Goal: Information Seeking & Learning: Find specific page/section

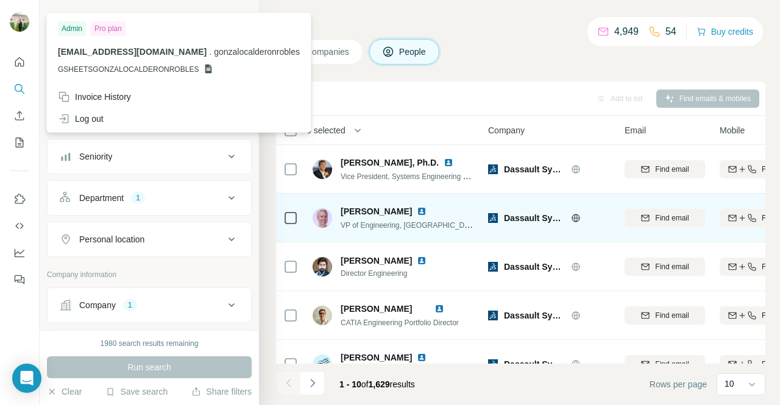
click at [458, 212] on div "[PERSON_NAME] VP of Engineering, [GEOGRAPHIC_DATA]" at bounding box center [394, 218] width 162 height 34
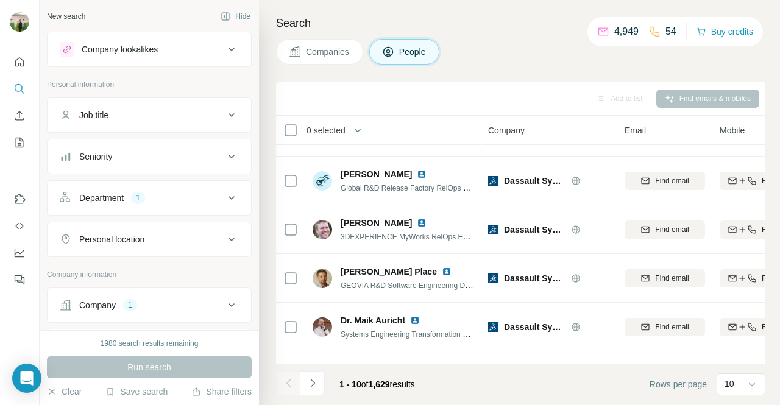
scroll to position [274, 0]
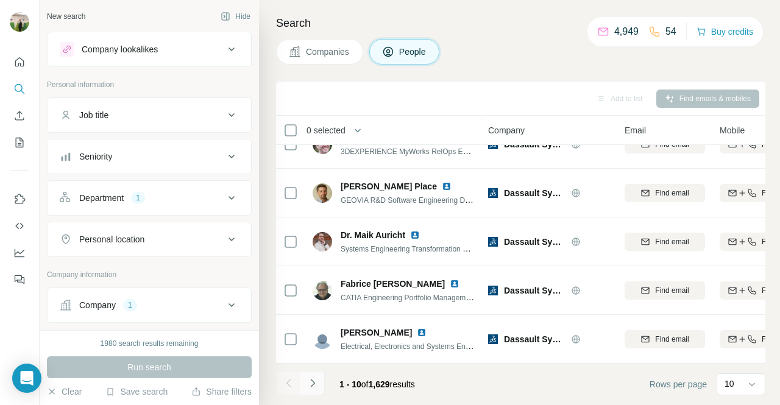
click at [317, 385] on icon "Navigate to next page" at bounding box center [313, 383] width 12 height 12
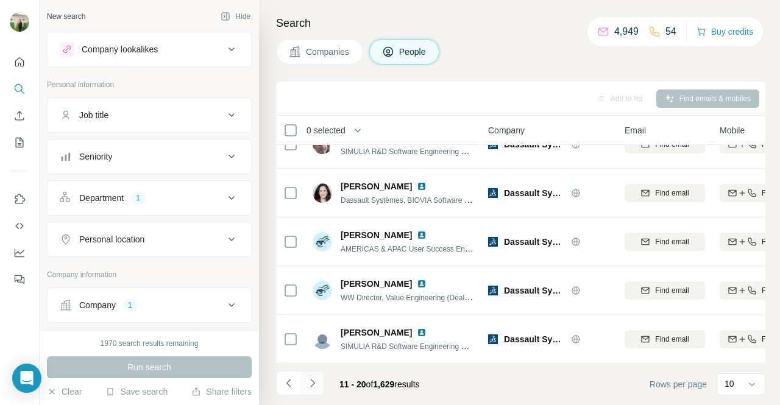
click at [313, 389] on icon "Navigate to next page" at bounding box center [313, 383] width 12 height 12
click at [162, 303] on div "Company 1" at bounding box center [142, 305] width 165 height 12
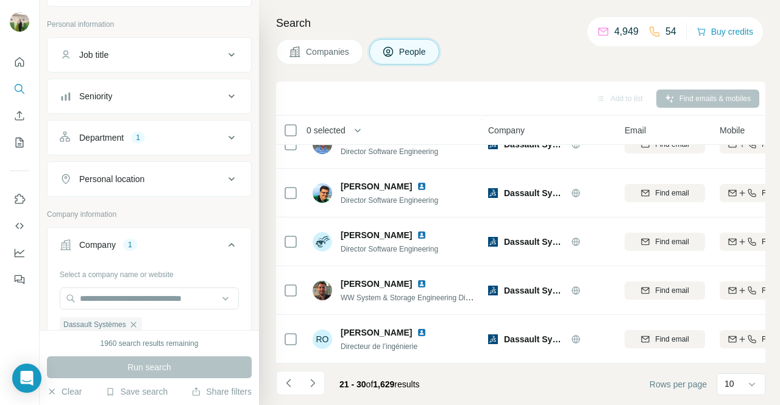
scroll to position [98, 0]
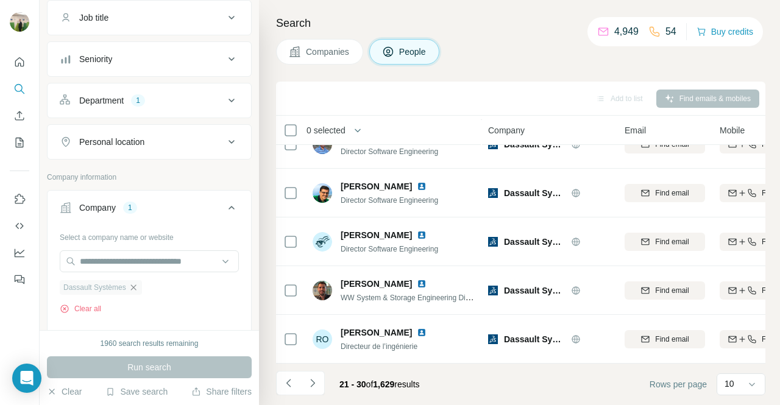
click at [133, 283] on icon "button" at bounding box center [134, 288] width 10 height 10
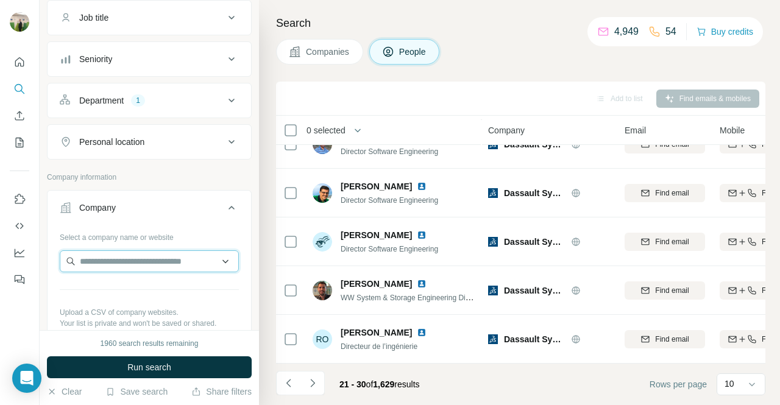
click at [160, 259] on input "text" at bounding box center [149, 262] width 179 height 22
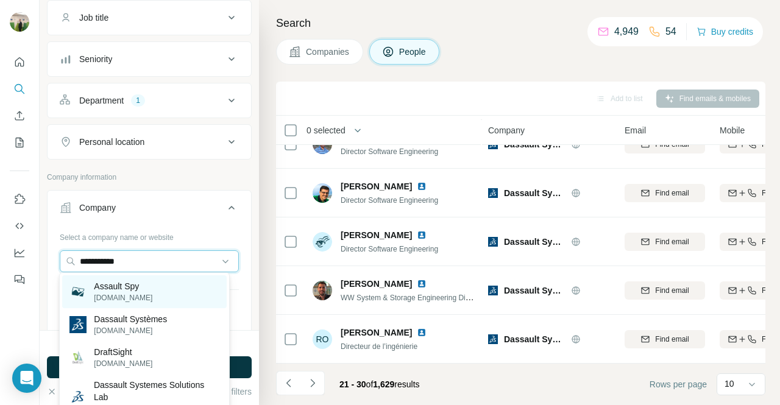
type input "**********"
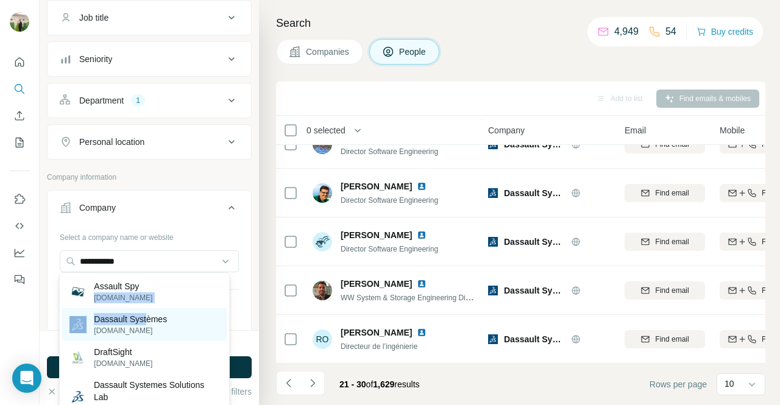
drag, startPoint x: 155, startPoint y: 286, endPoint x: 149, endPoint y: 323, distance: 37.8
click at [149, 323] on div "Assault Spy [DOMAIN_NAME] Dassault Systèmes [DOMAIN_NAME] DraftSight [DOMAIN_NA…" at bounding box center [144, 369] width 170 height 195
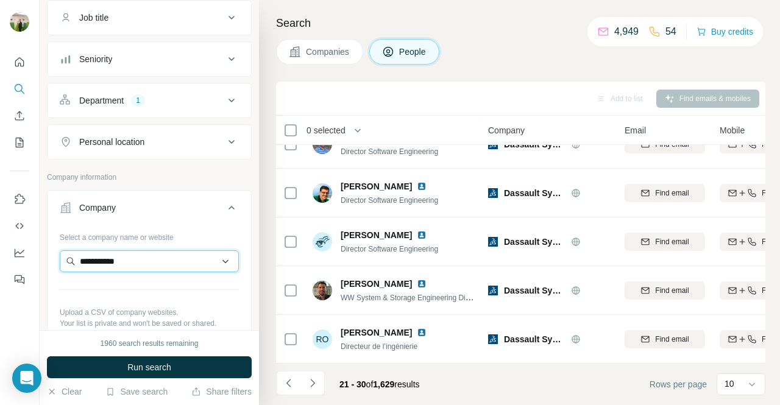
click at [157, 258] on input "**********" at bounding box center [149, 262] width 179 height 22
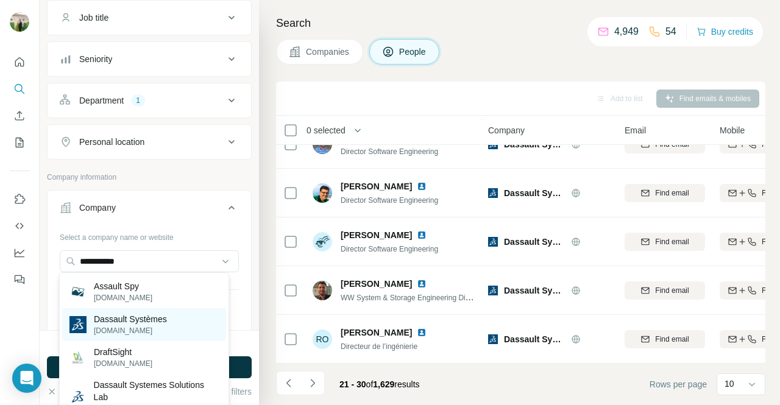
click at [153, 327] on p "[DOMAIN_NAME]" at bounding box center [130, 330] width 73 height 11
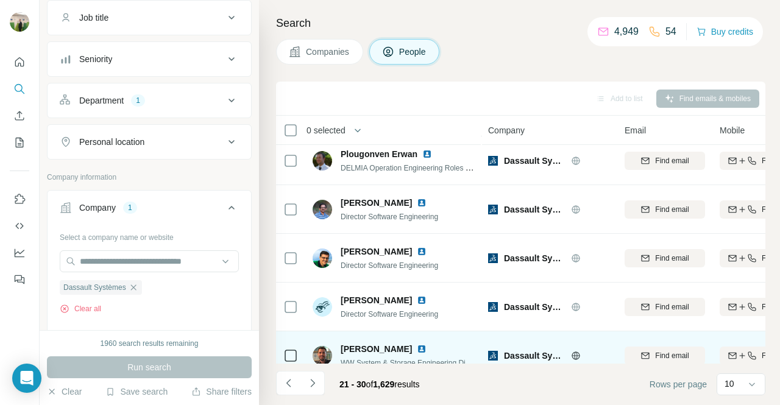
scroll to position [203, 0]
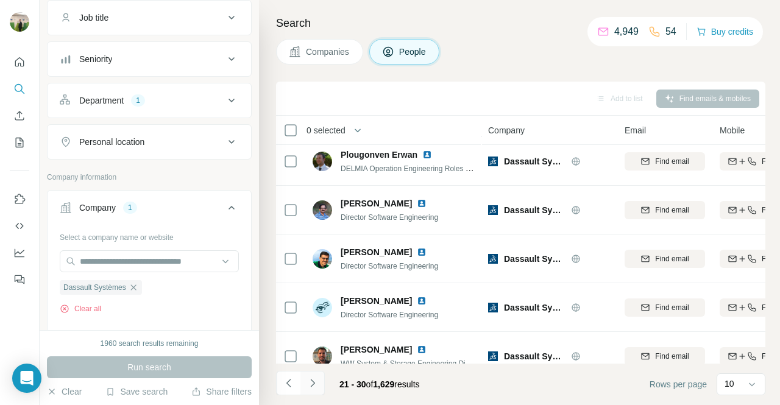
click at [319, 385] on button "Navigate to next page" at bounding box center [312, 383] width 24 height 24
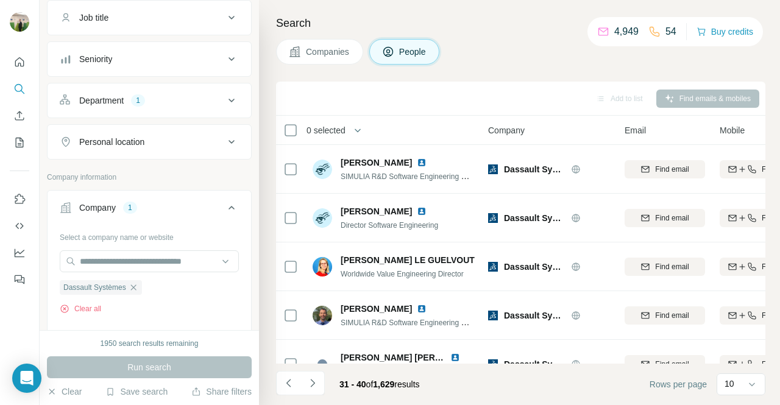
scroll to position [0, 0]
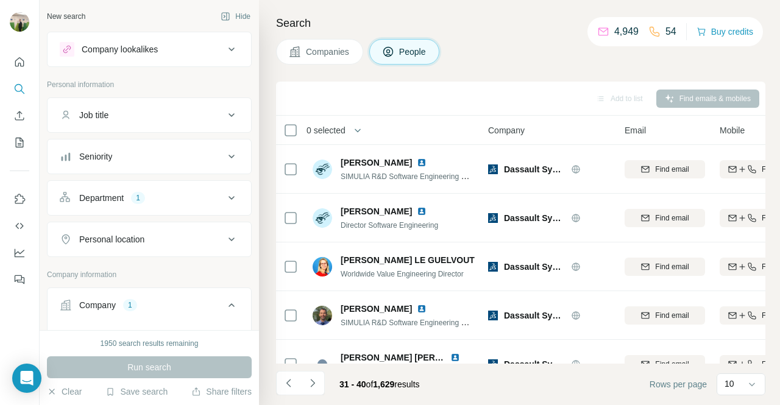
click at [192, 151] on div "Seniority" at bounding box center [142, 157] width 165 height 12
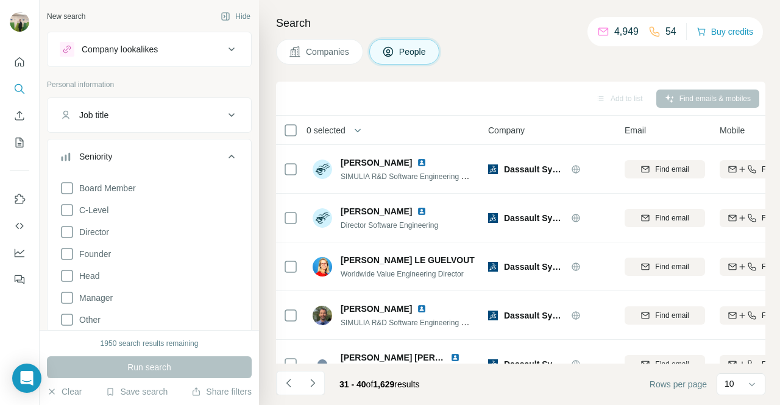
click at [192, 151] on div "Seniority" at bounding box center [142, 157] width 165 height 12
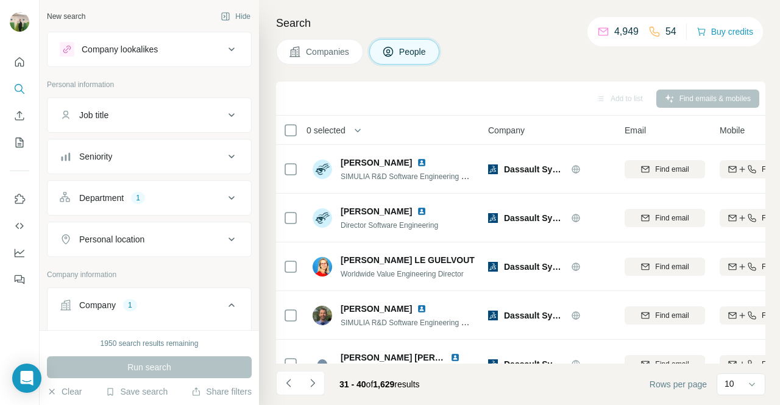
click at [191, 151] on div "Seniority" at bounding box center [142, 157] width 165 height 12
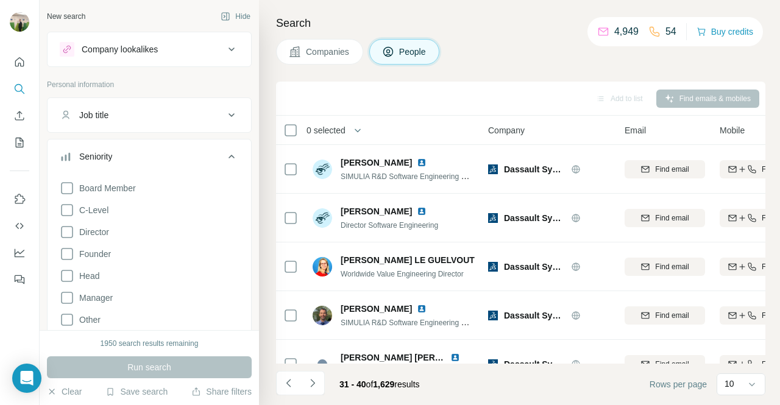
scroll to position [33, 0]
